Goal: Transaction & Acquisition: Purchase product/service

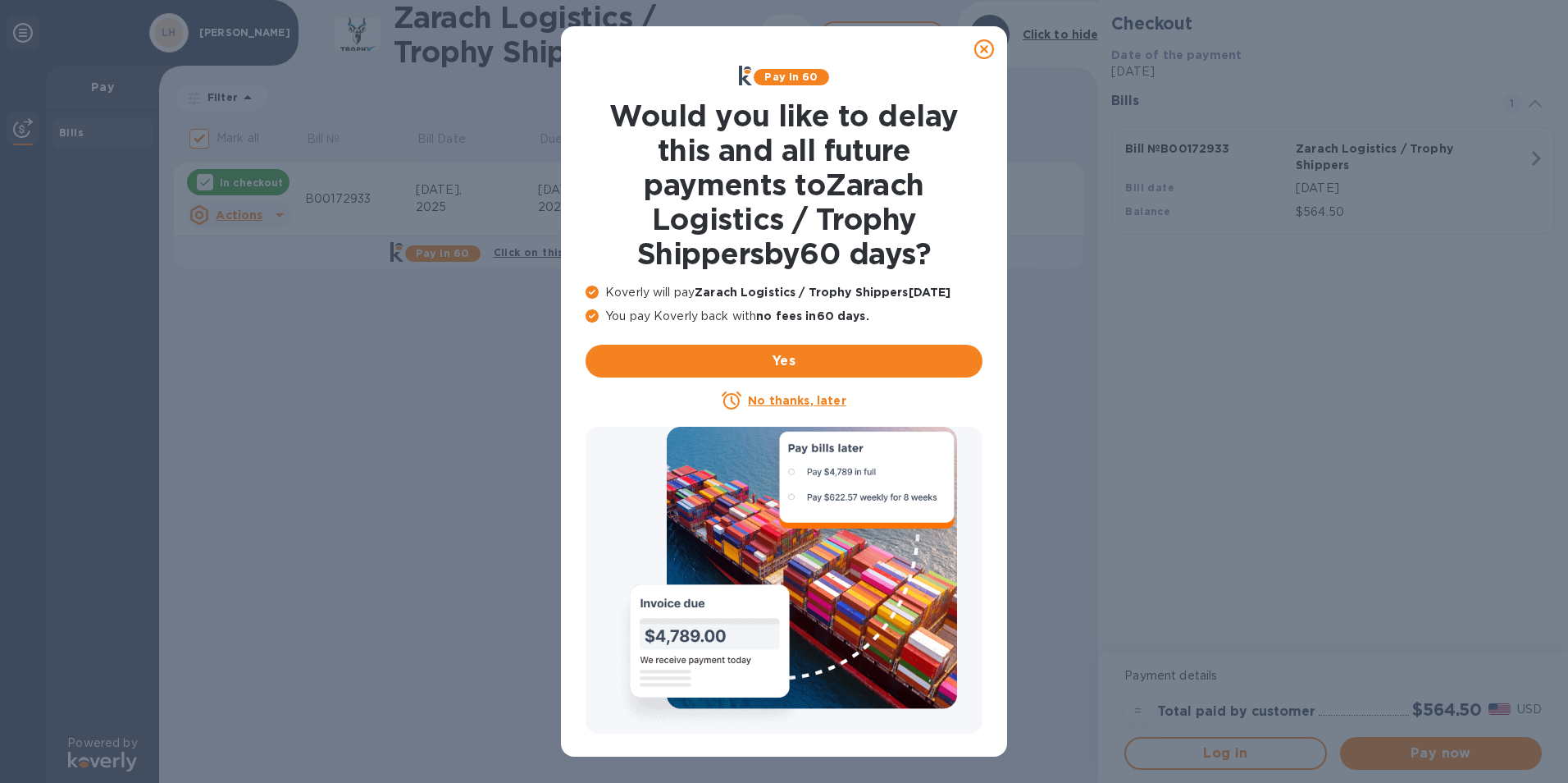
click at [985, 48] on icon at bounding box center [983, 49] width 20 height 20
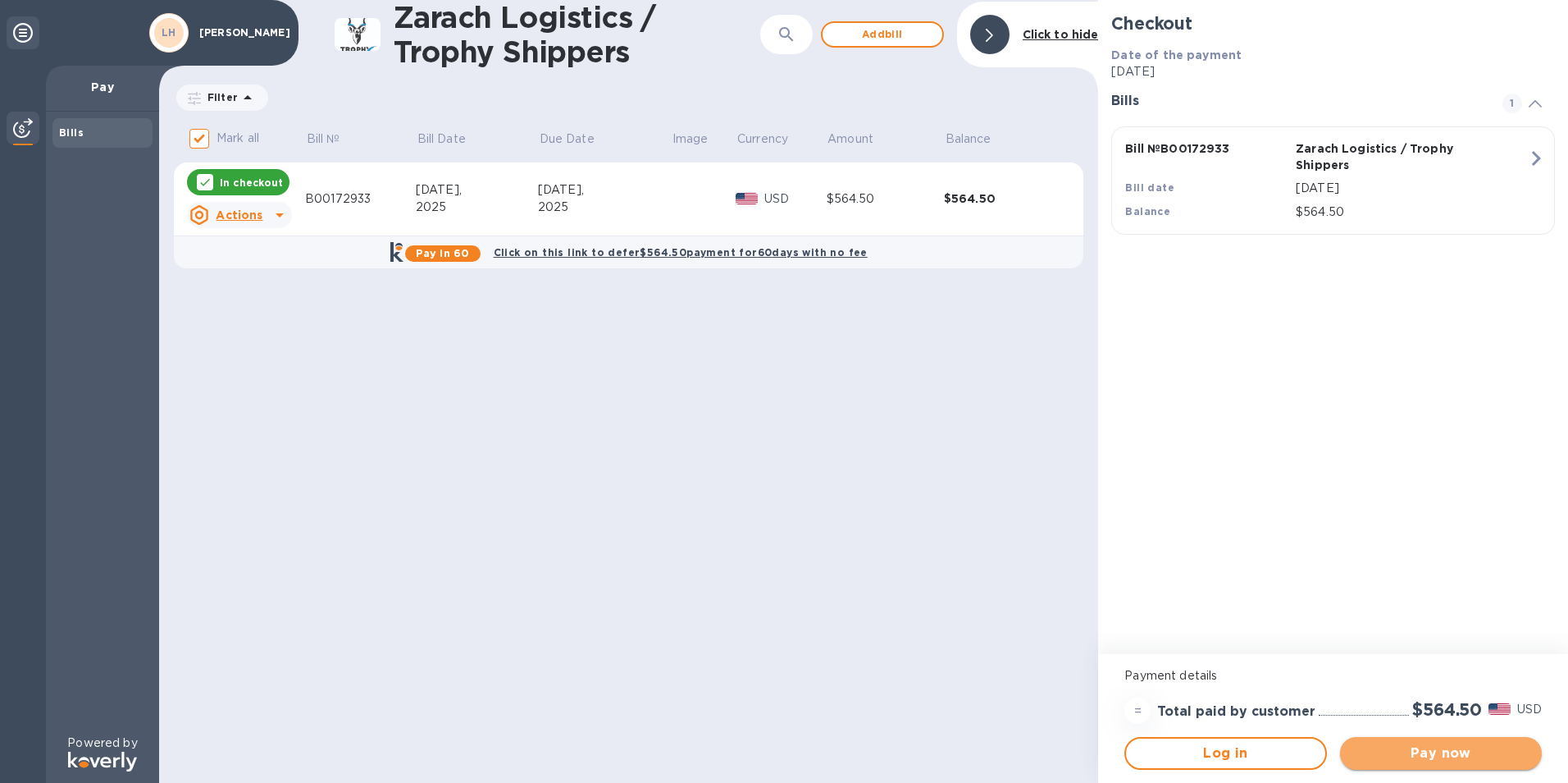
click at [1397, 763] on button "Pay now" at bounding box center [1441, 753] width 202 height 33
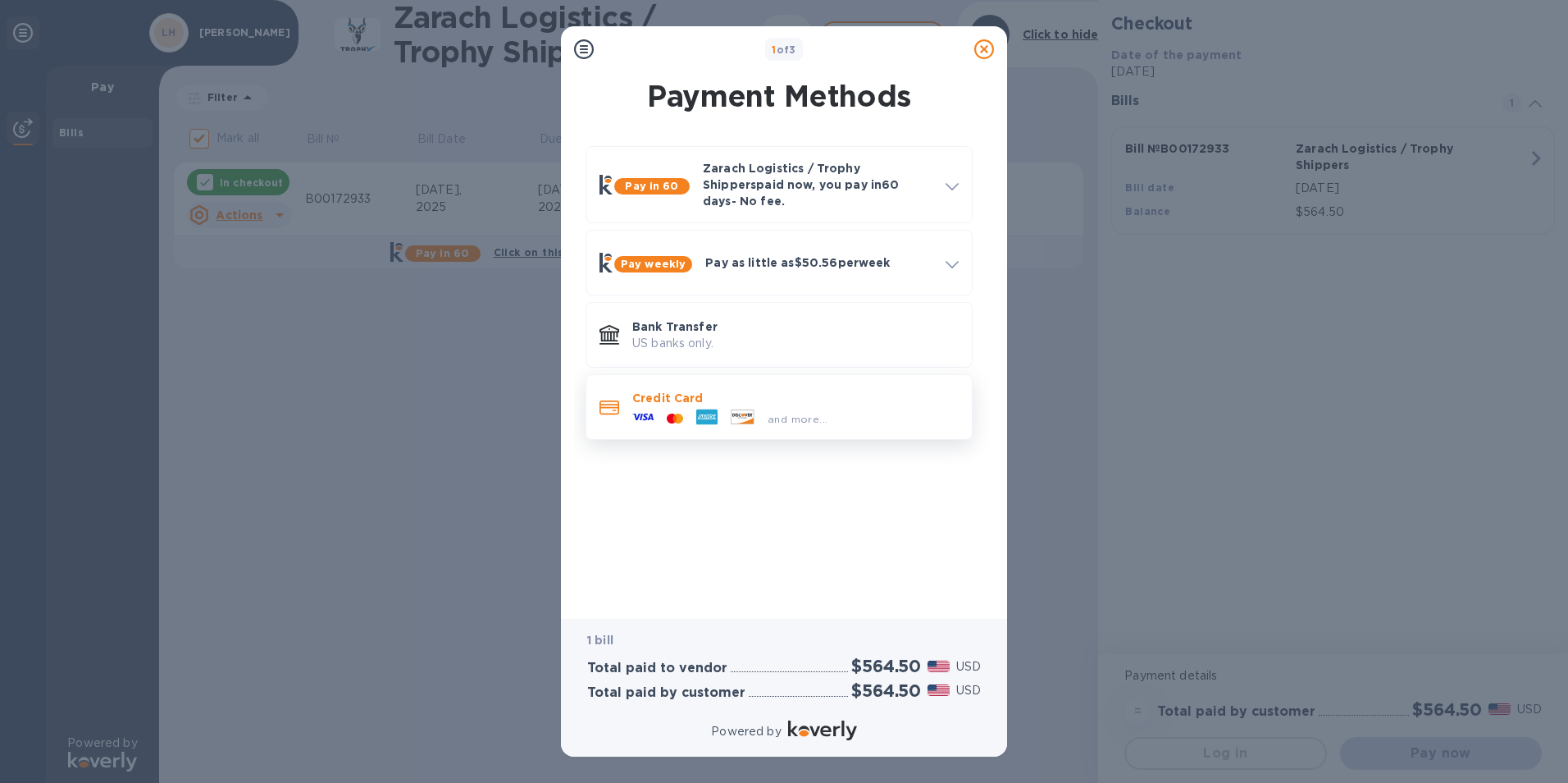
click at [674, 411] on div at bounding box center [674, 419] width 29 height 16
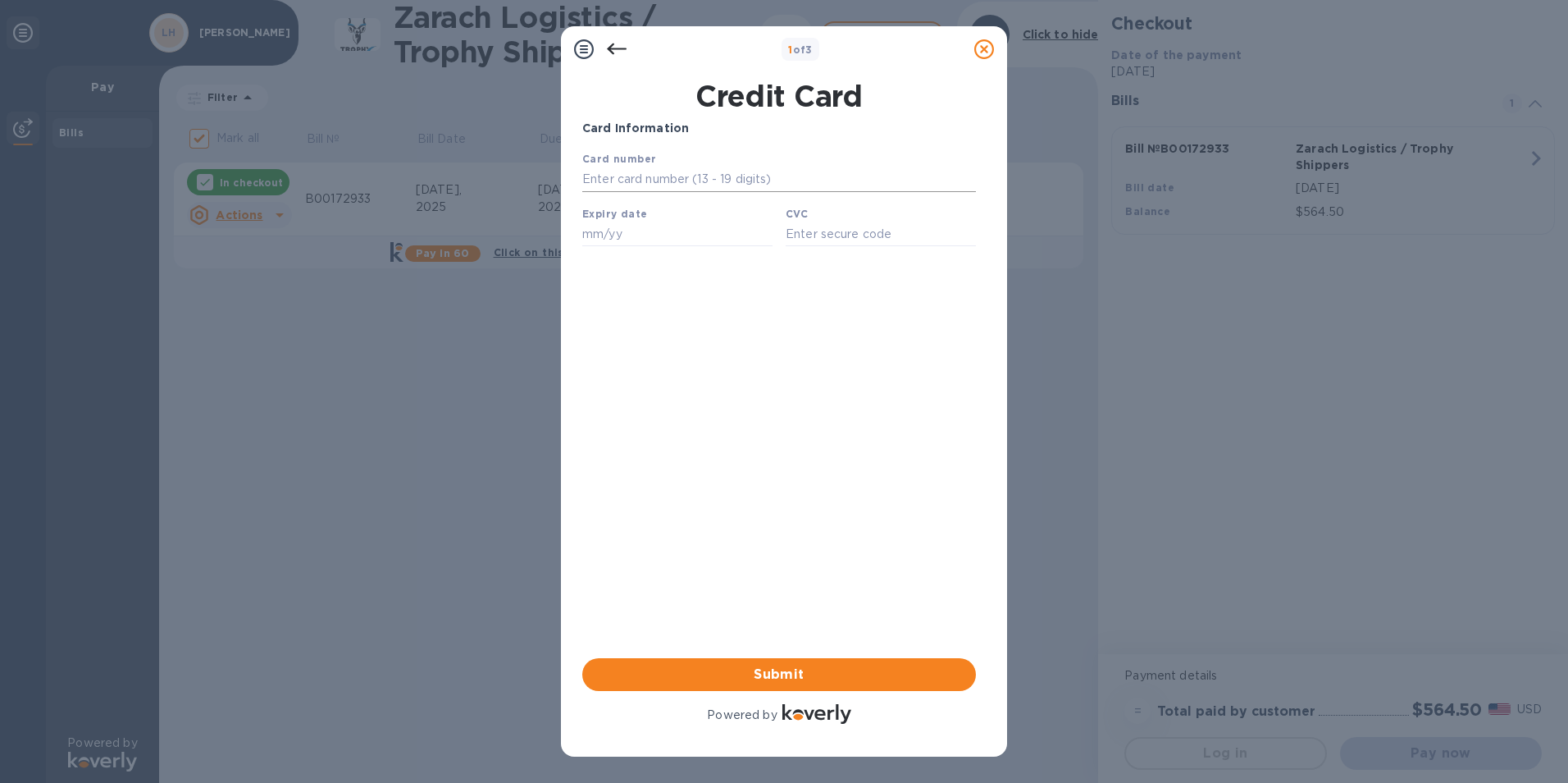
click at [685, 181] on input "text" at bounding box center [780, 179] width 394 height 25
type input "[CREDIT_CARD_NUMBER]"
type input "02/27"
type input "060"
click at [824, 452] on div "Card Information Your browser does not support iframes Submit Powered by" at bounding box center [780, 424] width 394 height 608
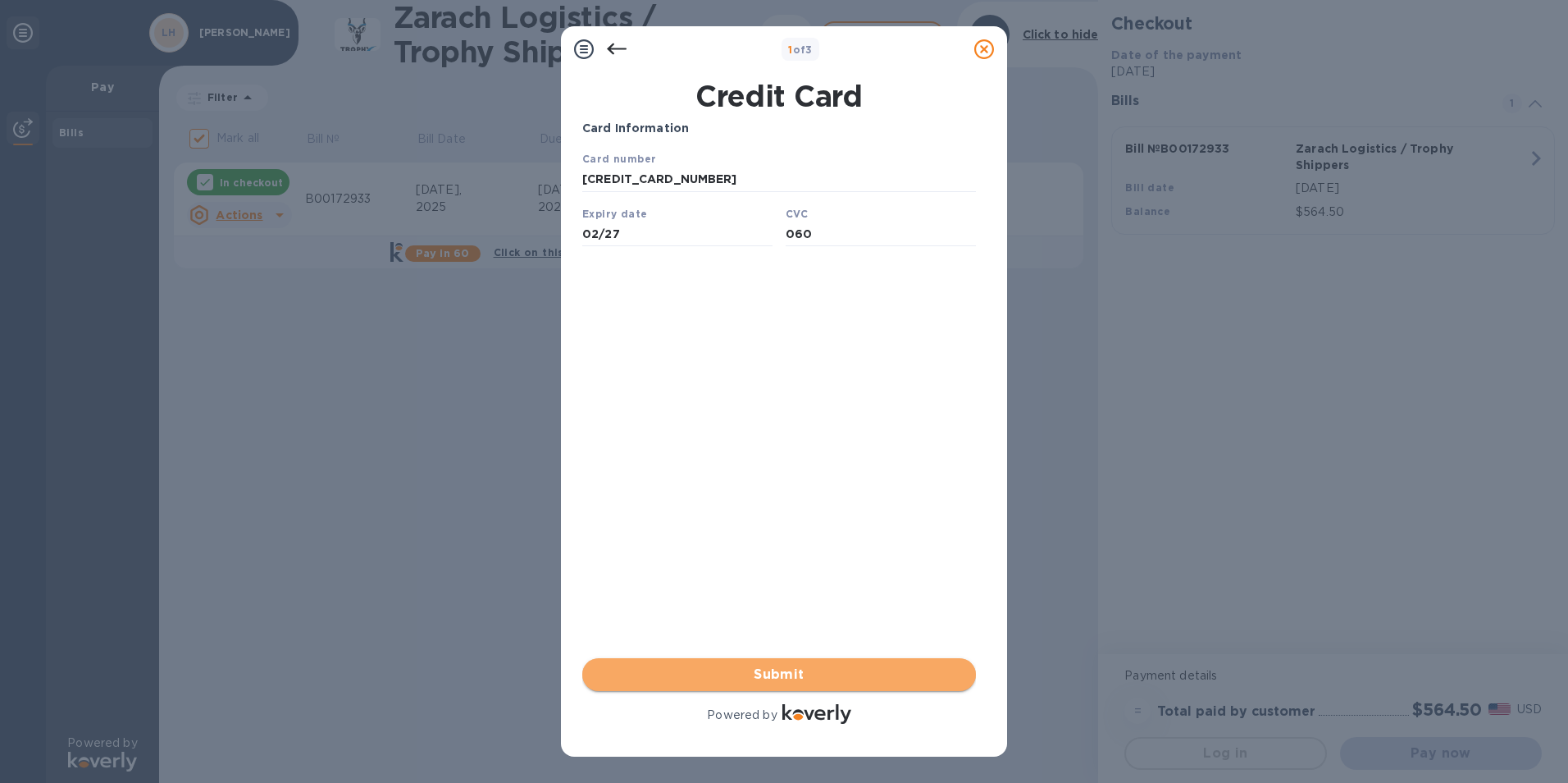
click at [797, 681] on span "Submit" at bounding box center [780, 675] width 368 height 20
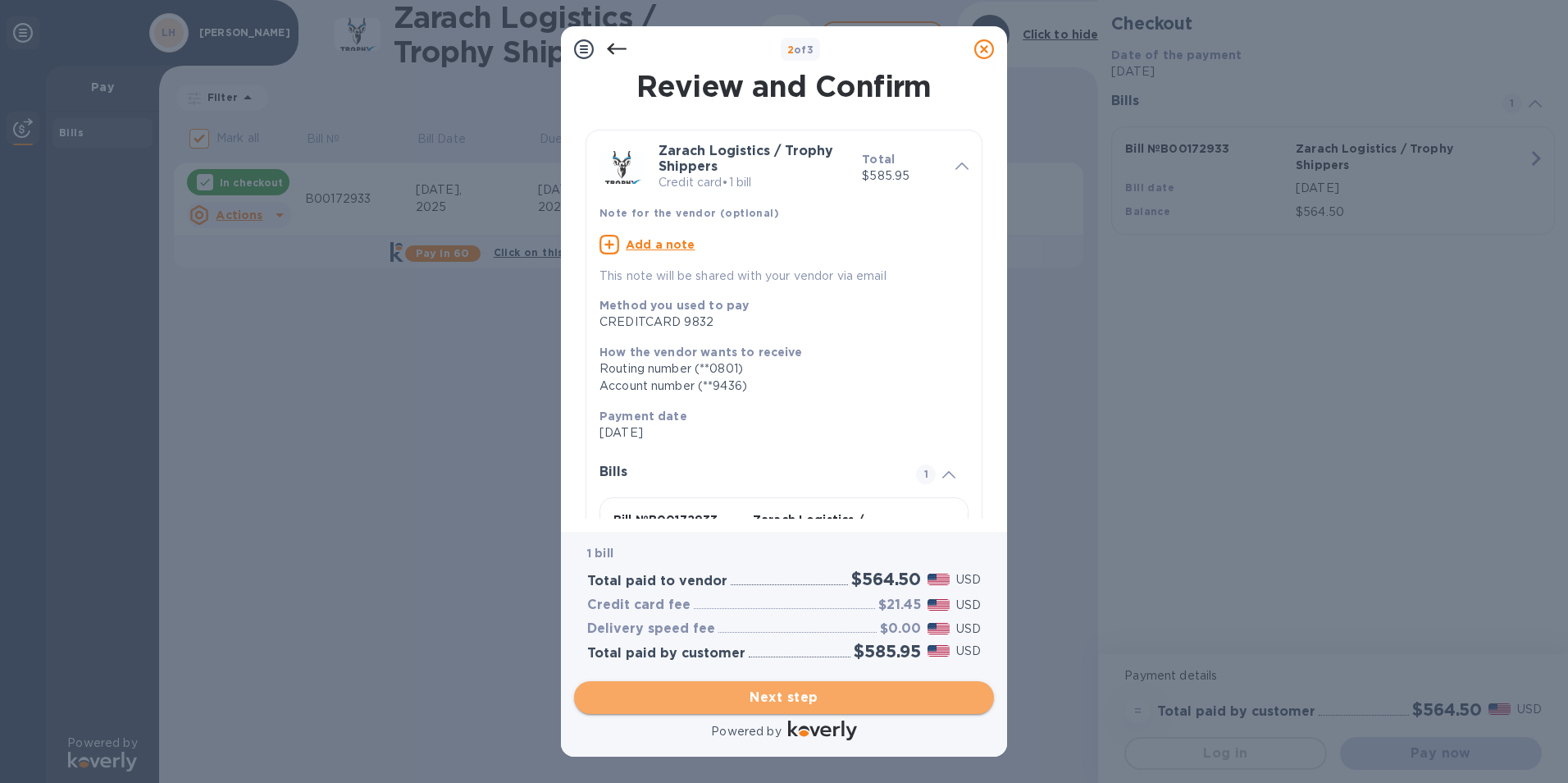
click at [792, 693] on span "Next step" at bounding box center [784, 697] width 394 height 20
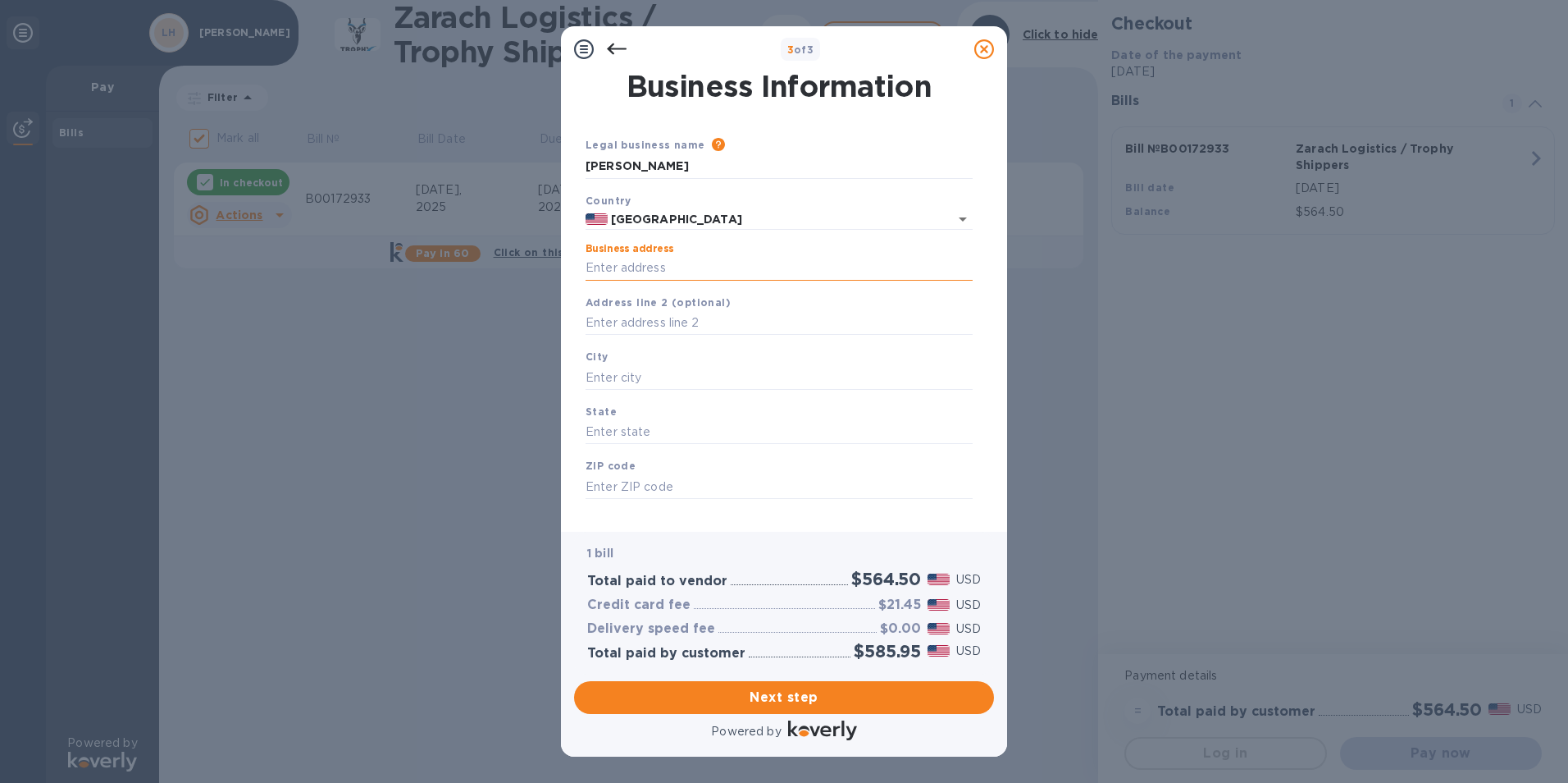
click at [616, 270] on input "Business address" at bounding box center [779, 268] width 388 height 25
type input "[STREET_ADDRESS]"
type input "Ellston"
type input "IA"
type input "50074"
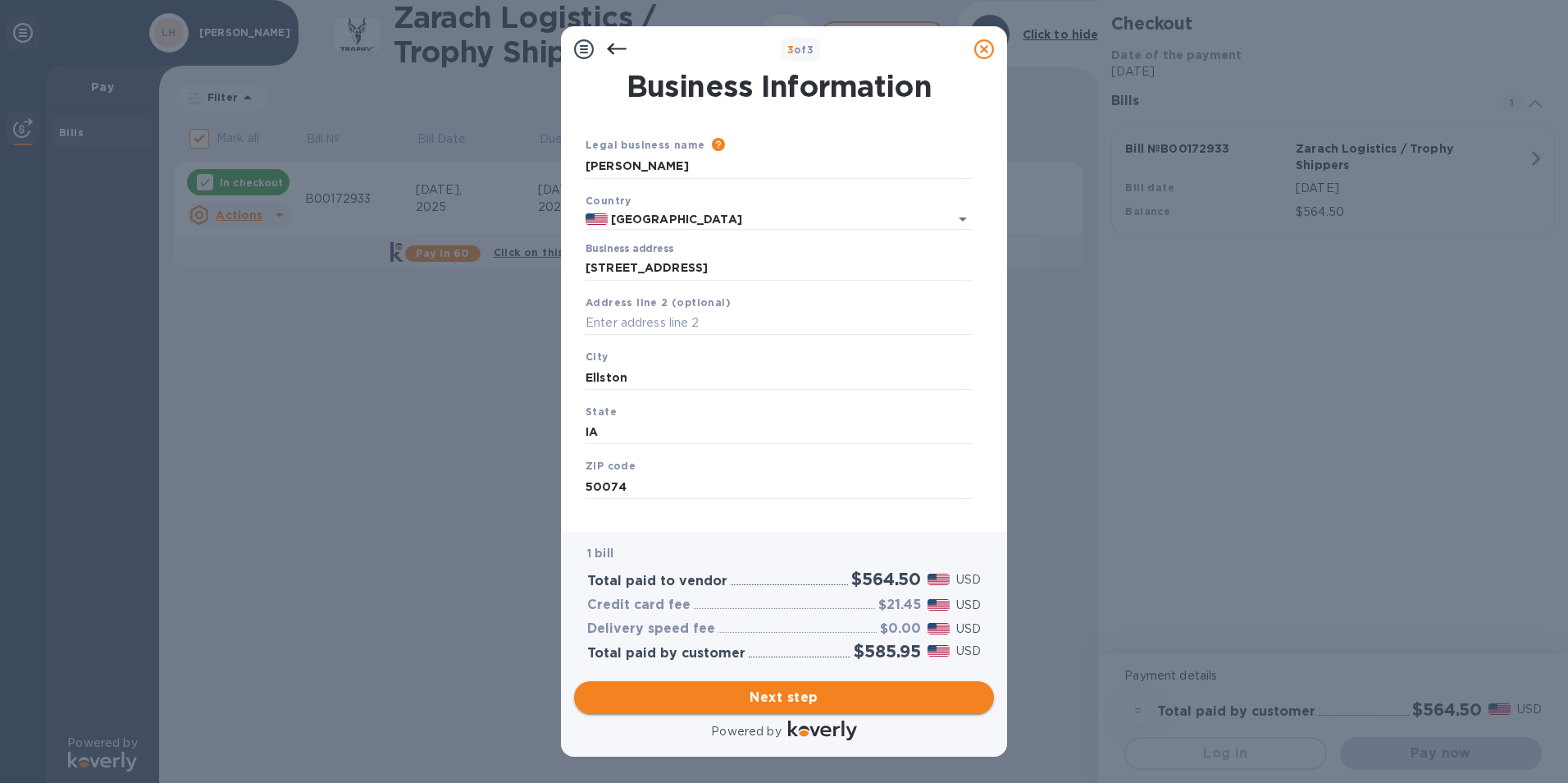
click at [808, 701] on span "Next step" at bounding box center [784, 697] width 394 height 20
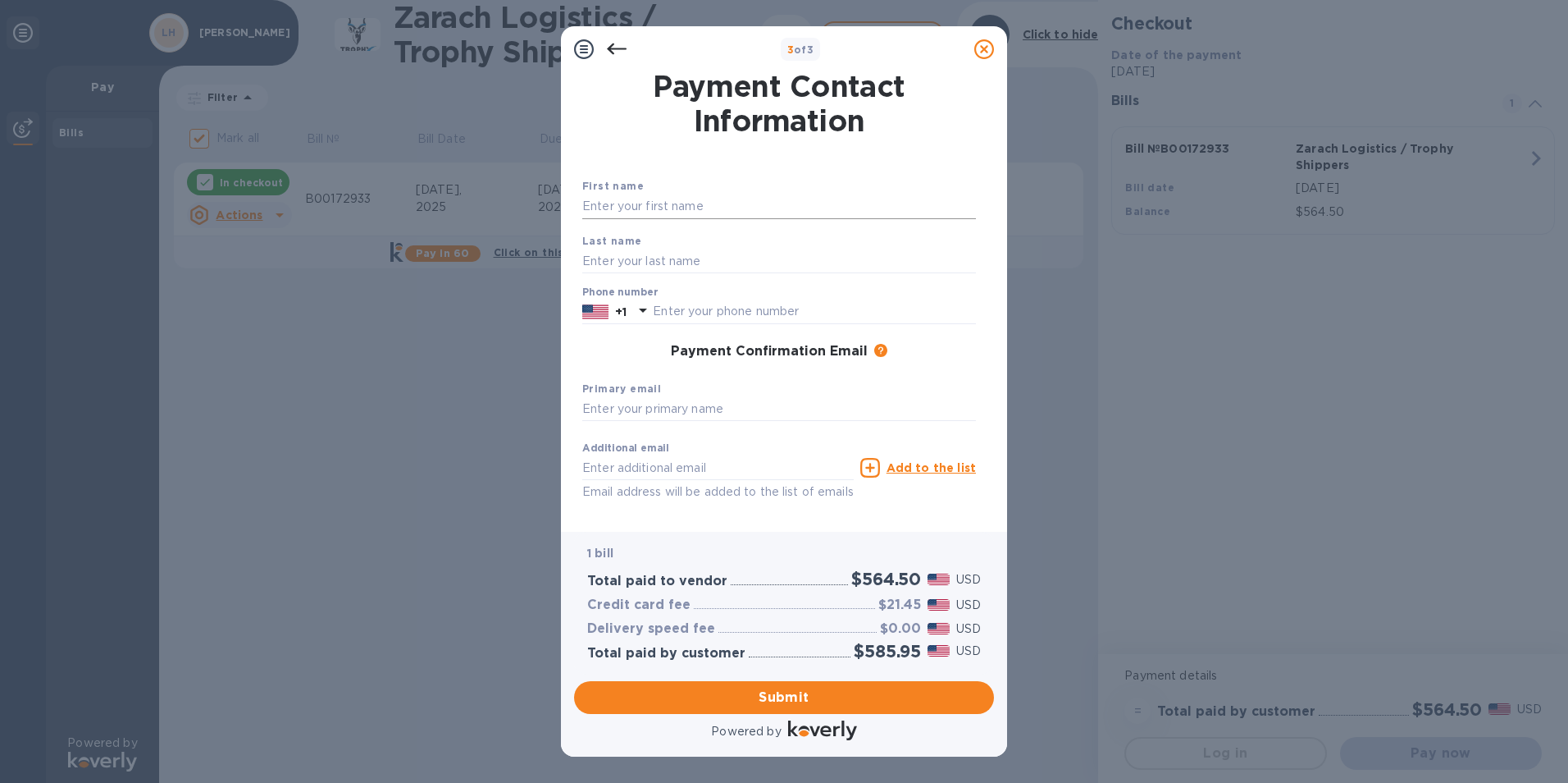
click at [695, 205] on input "text" at bounding box center [780, 207] width 394 height 25
type input "LON"
type input "[PERSON_NAME]"
click at [688, 317] on input "text" at bounding box center [814, 311] width 323 height 25
click at [683, 404] on input "text" at bounding box center [780, 409] width 394 height 25
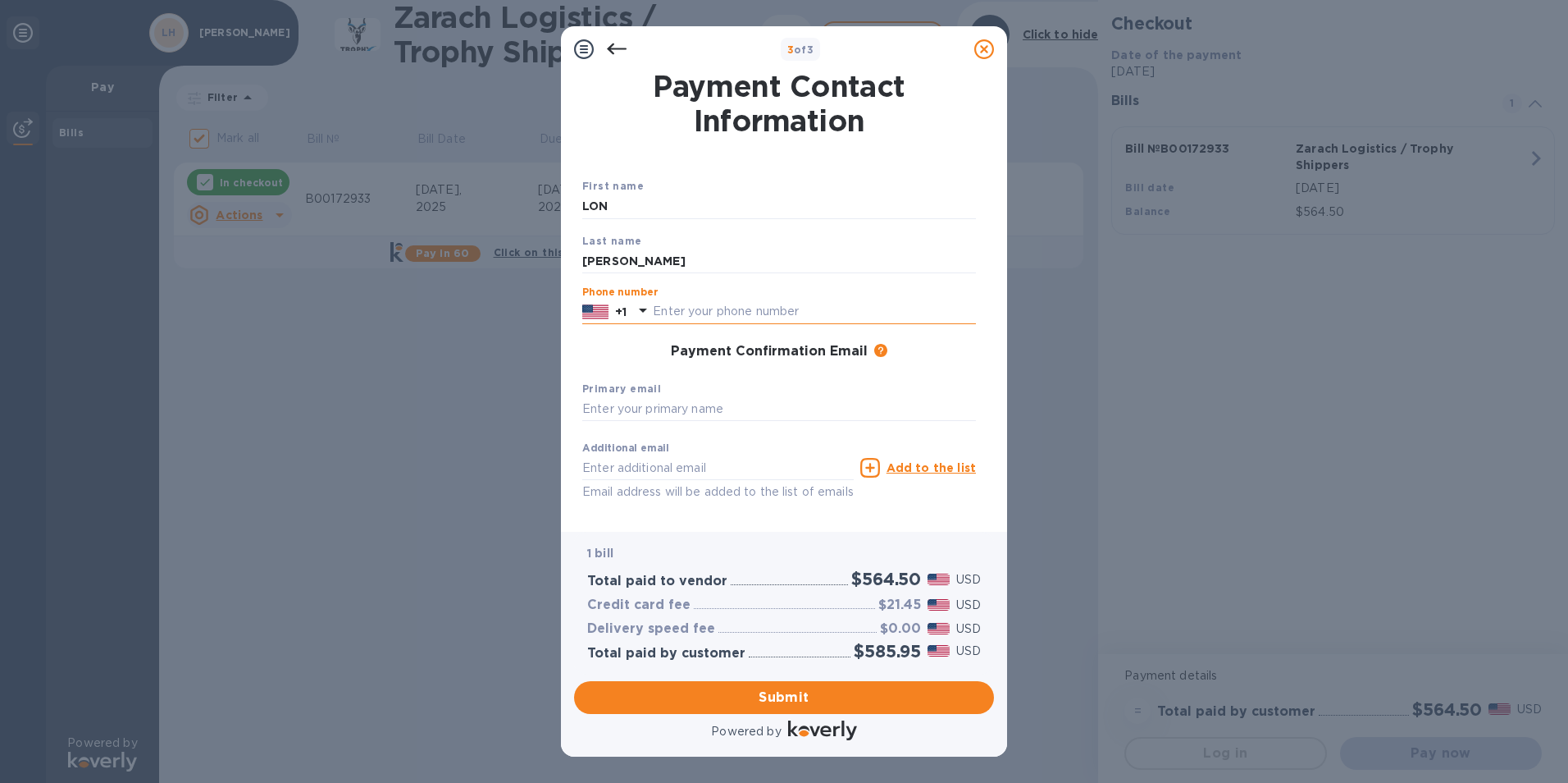
click at [679, 313] on input "text" at bounding box center [814, 311] width 323 height 25
type input "5155705087"
drag, startPoint x: 679, startPoint y: 312, endPoint x: 639, endPoint y: 409, distance: 104.9
click at [639, 409] on input "text" at bounding box center [780, 409] width 394 height 25
type input "[EMAIL_ADDRESS][DOMAIN_NAME]"
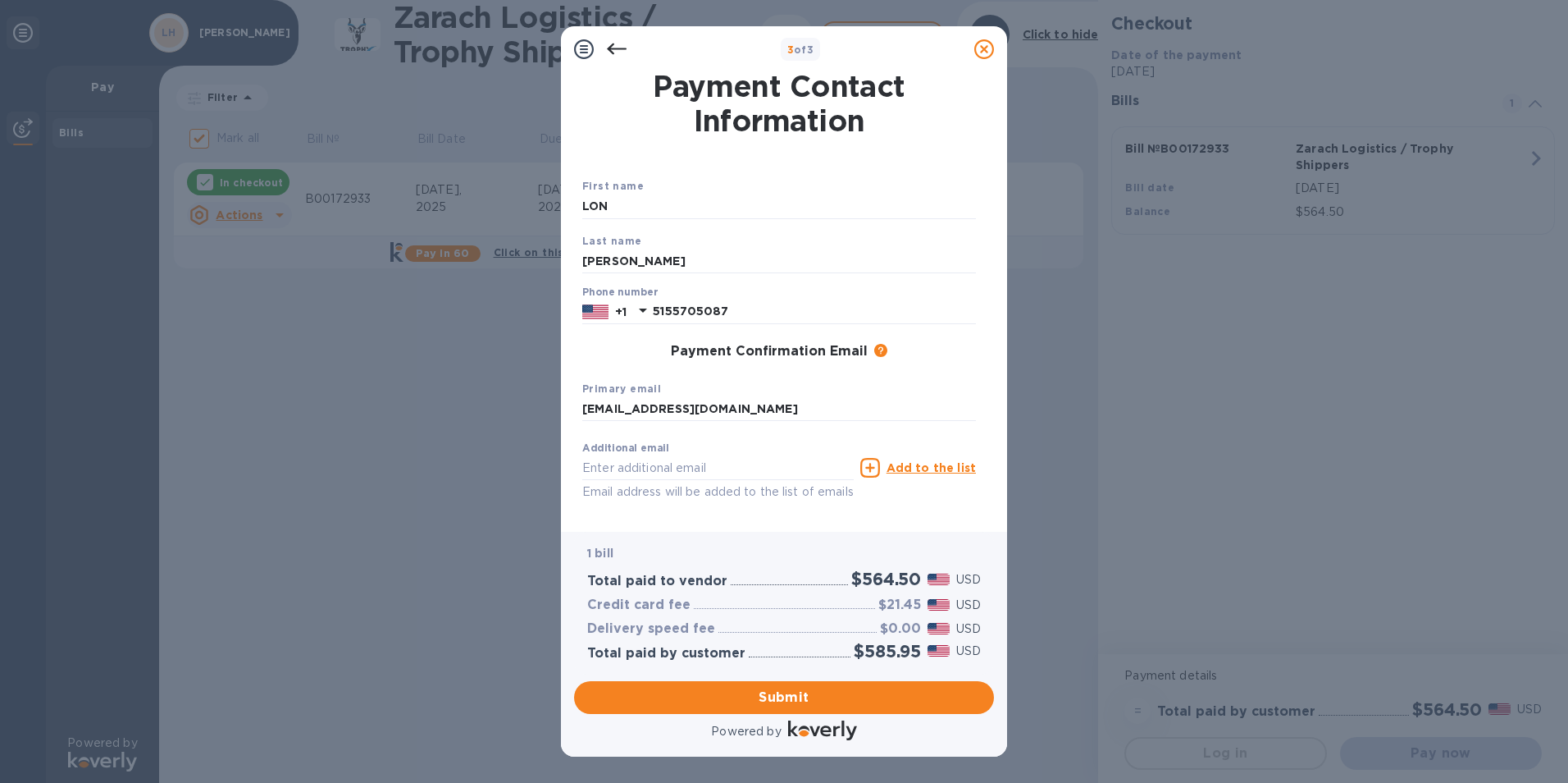
click at [734, 451] on div "Additional email Email address will be added to the list of emails" at bounding box center [718, 472] width 272 height 59
click at [718, 456] on input "text" at bounding box center [718, 468] width 272 height 25
click at [797, 381] on div "Primary email [EMAIL_ADDRESS][DOMAIN_NAME]" at bounding box center [779, 401] width 406 height 55
click at [778, 465] on input "text" at bounding box center [718, 468] width 272 height 25
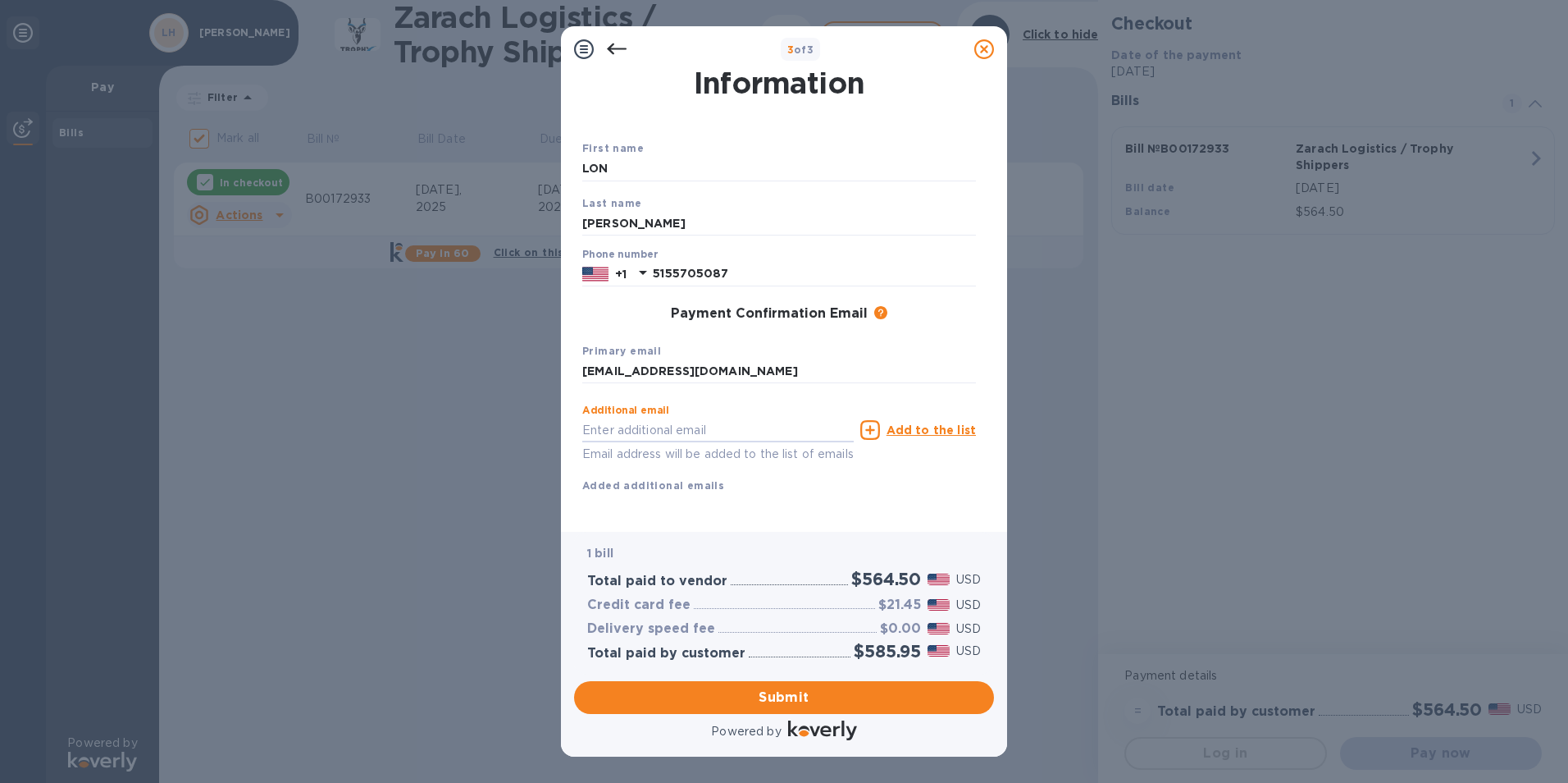
scroll to position [58, 0]
click at [728, 693] on span "Submit" at bounding box center [784, 697] width 394 height 20
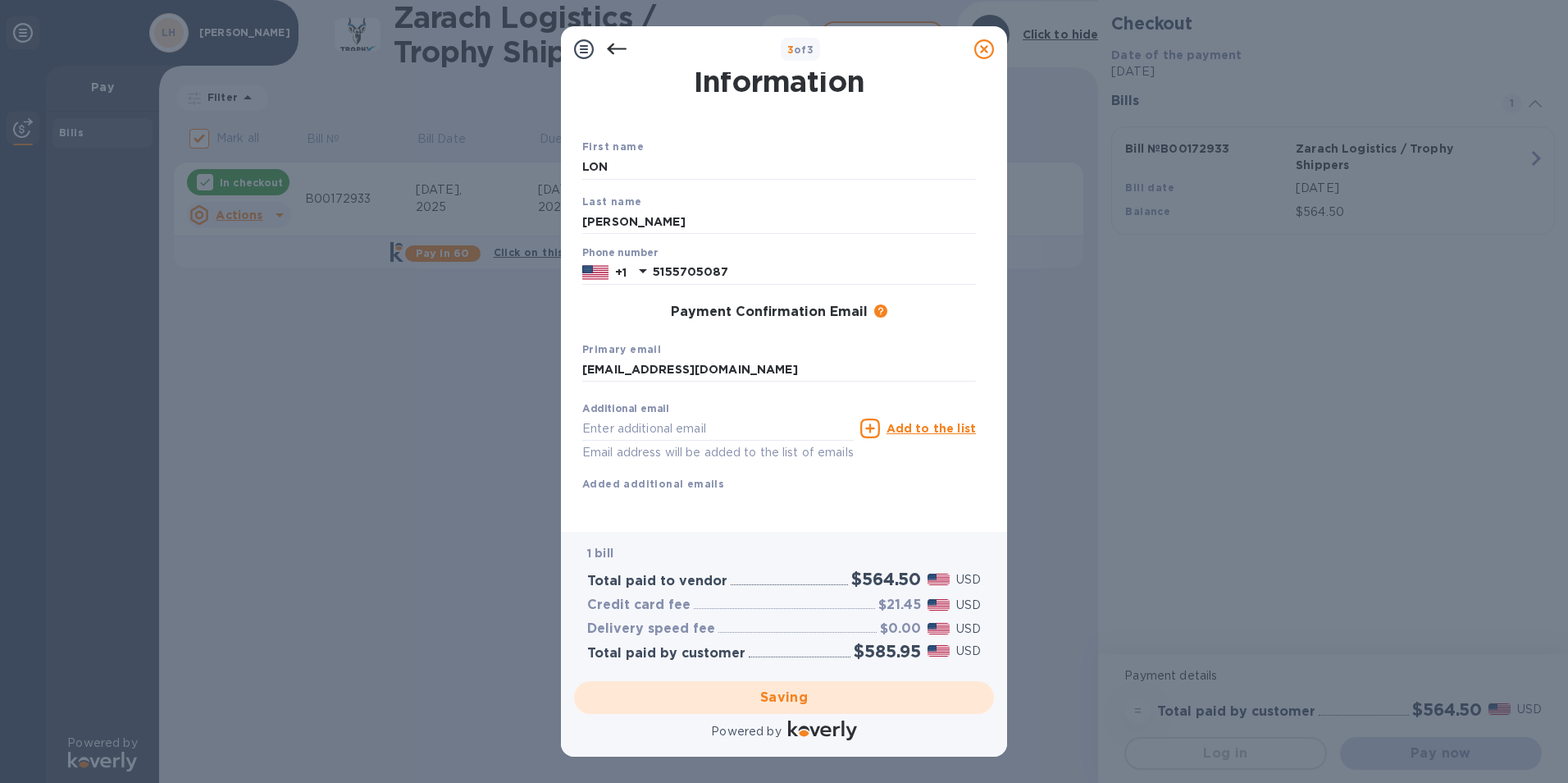
checkbox input "false"
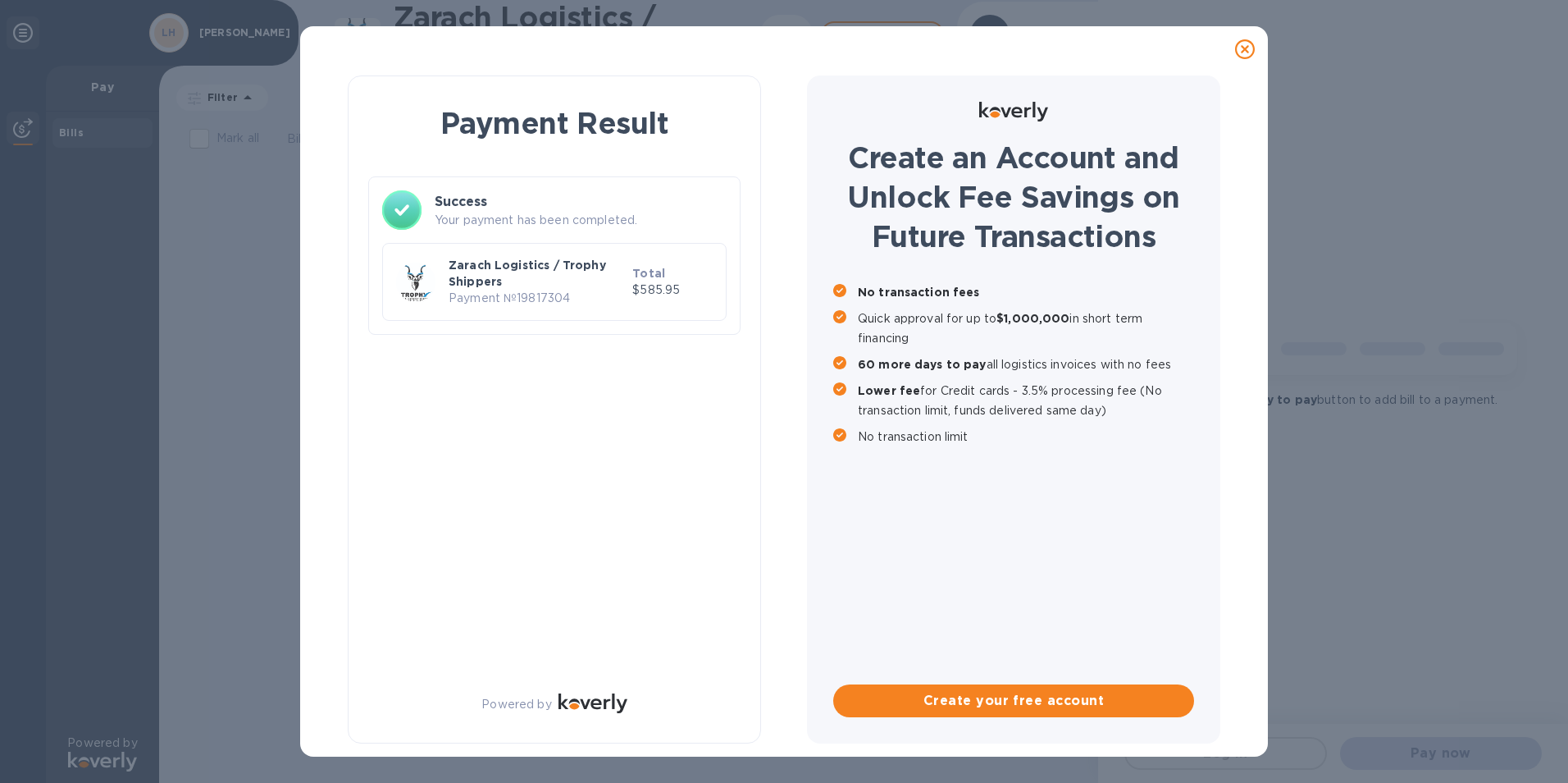
scroll to position [0, 0]
